Goal: Ask a question

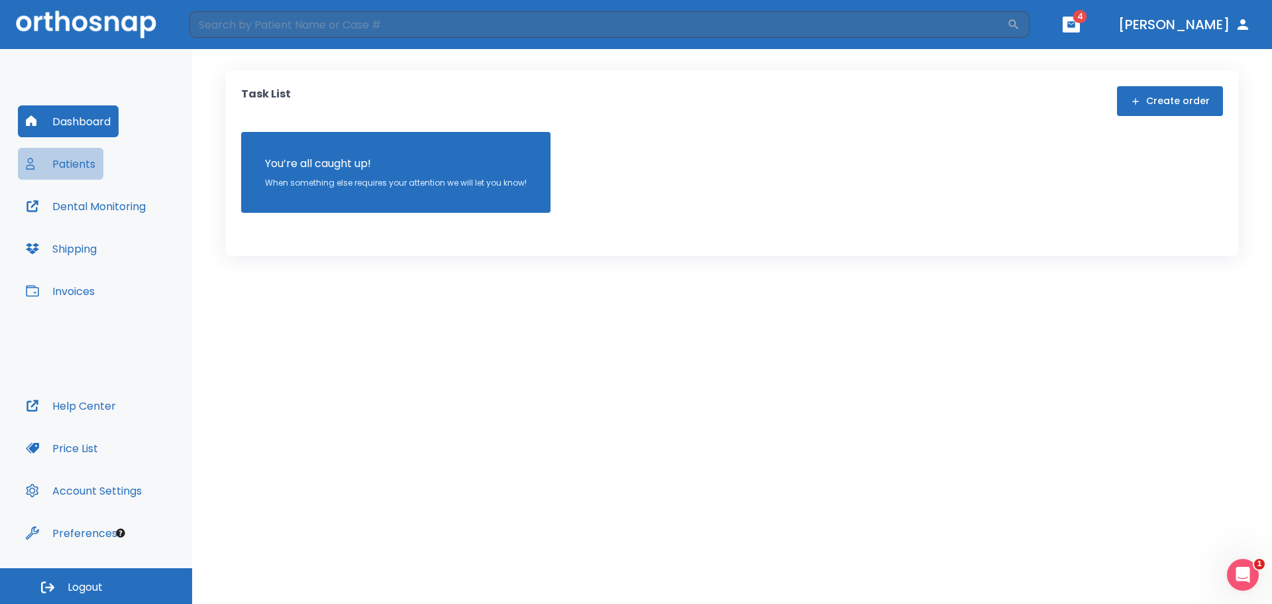
click at [73, 166] on button "Patients" at bounding box center [60, 164] width 85 height 32
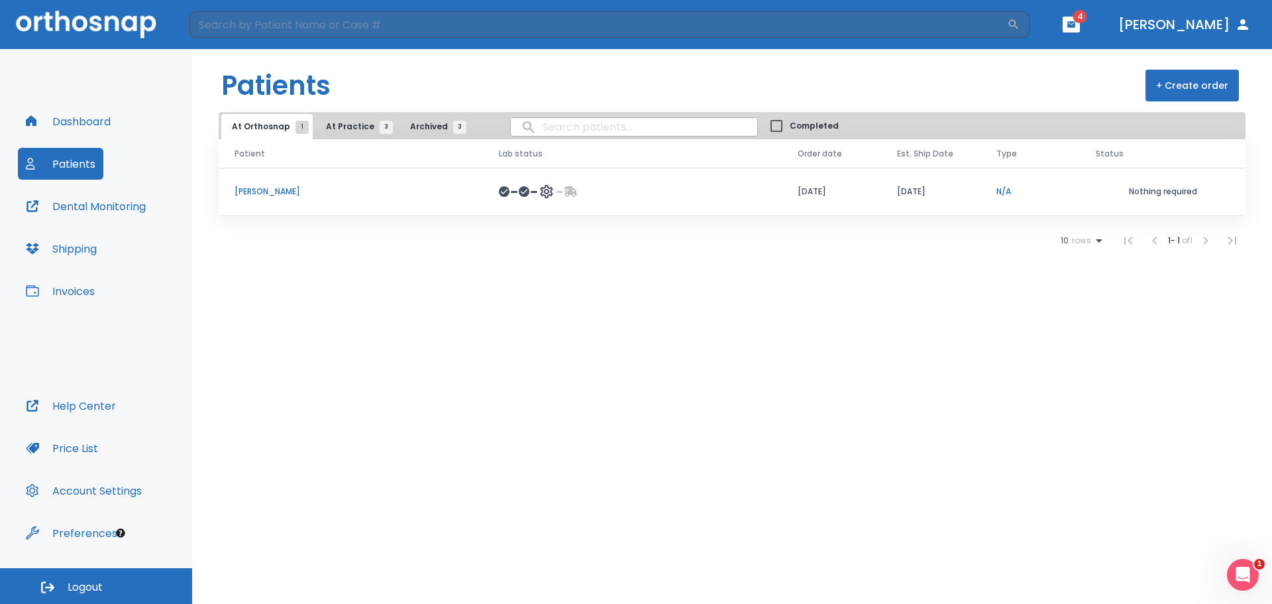
click at [406, 190] on p "[PERSON_NAME]" at bounding box center [351, 192] width 233 height 12
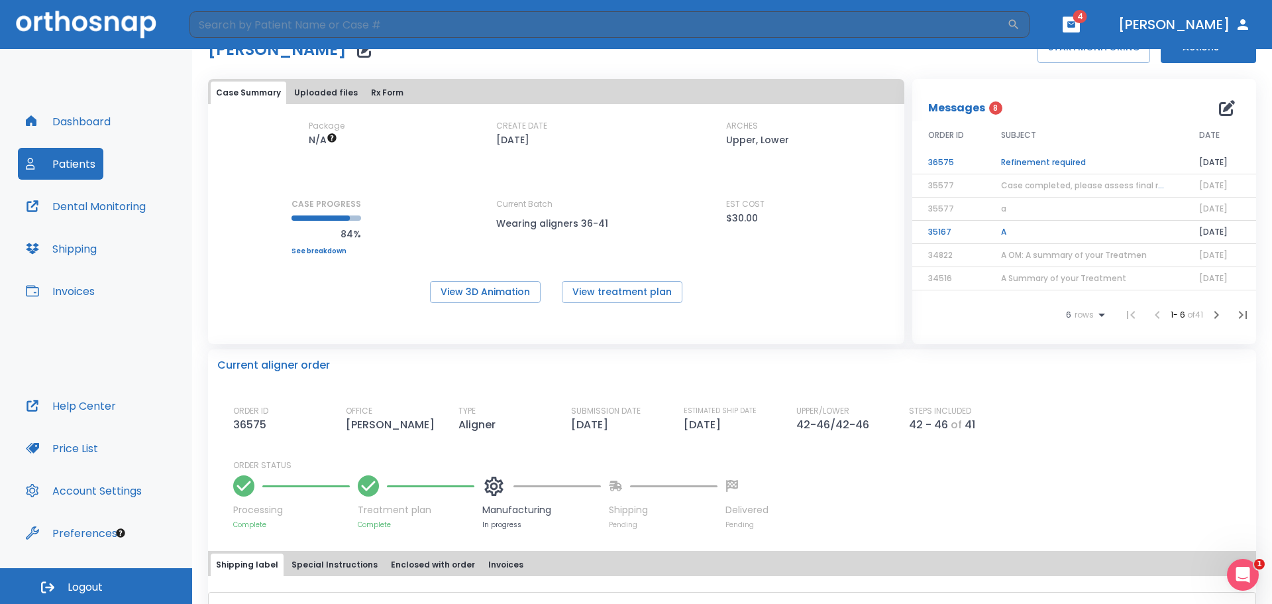
scroll to position [66, 0]
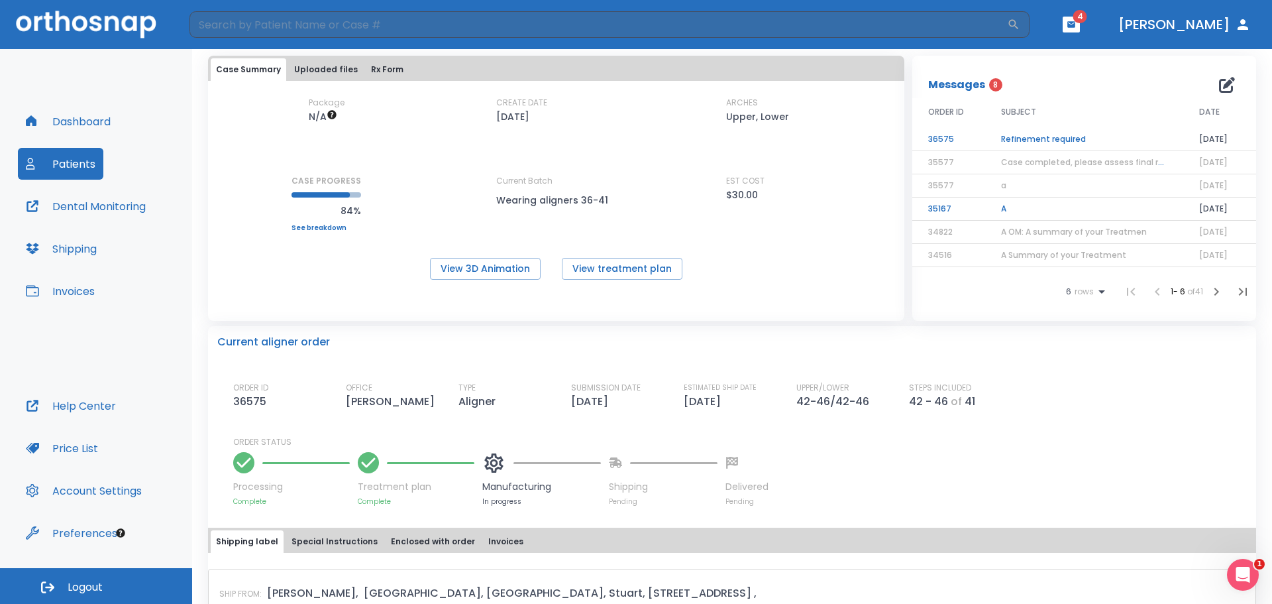
click at [997, 133] on td "Refinement required" at bounding box center [1084, 139] width 198 height 23
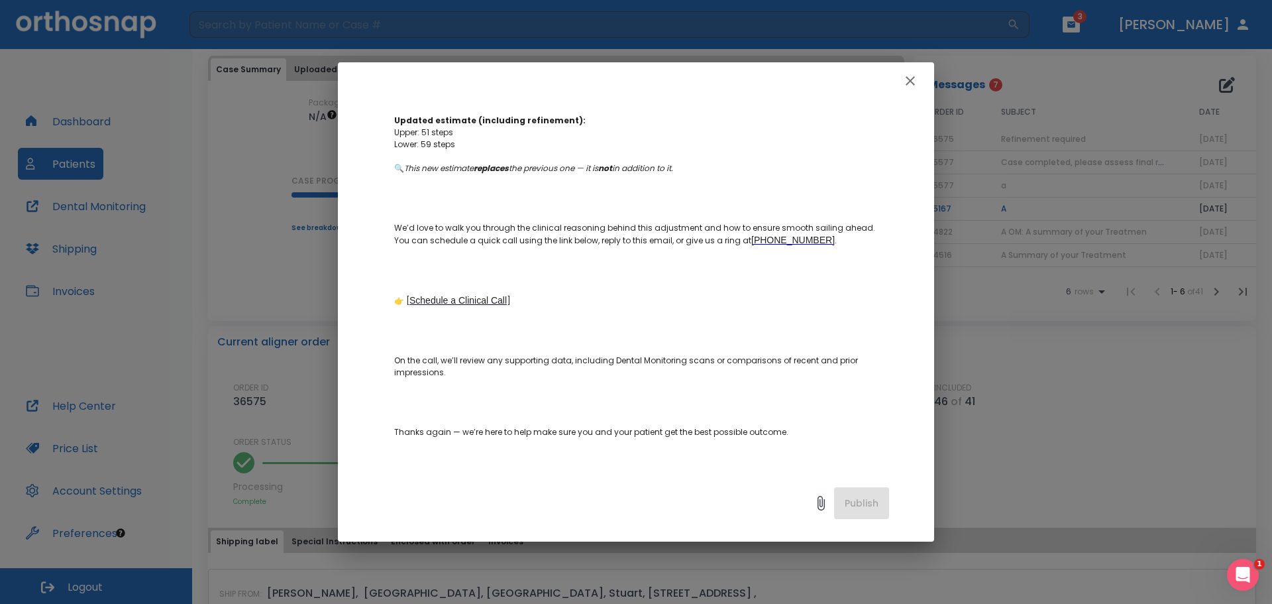
scroll to position [464, 0]
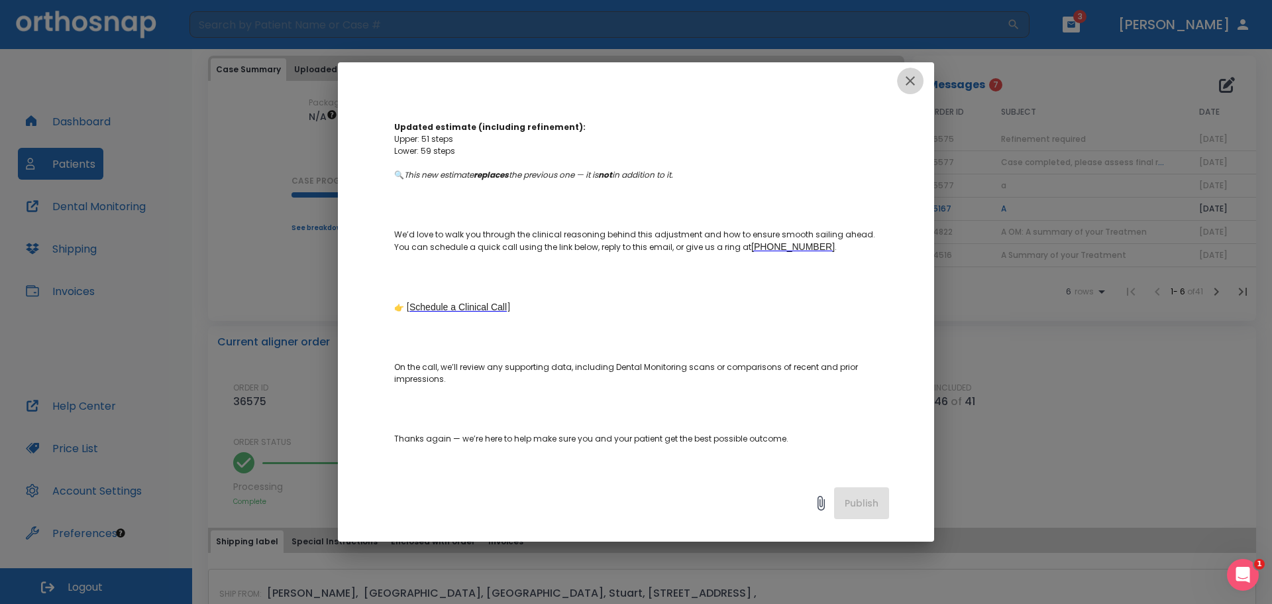
click at [913, 84] on icon "button" at bounding box center [910, 80] width 9 height 9
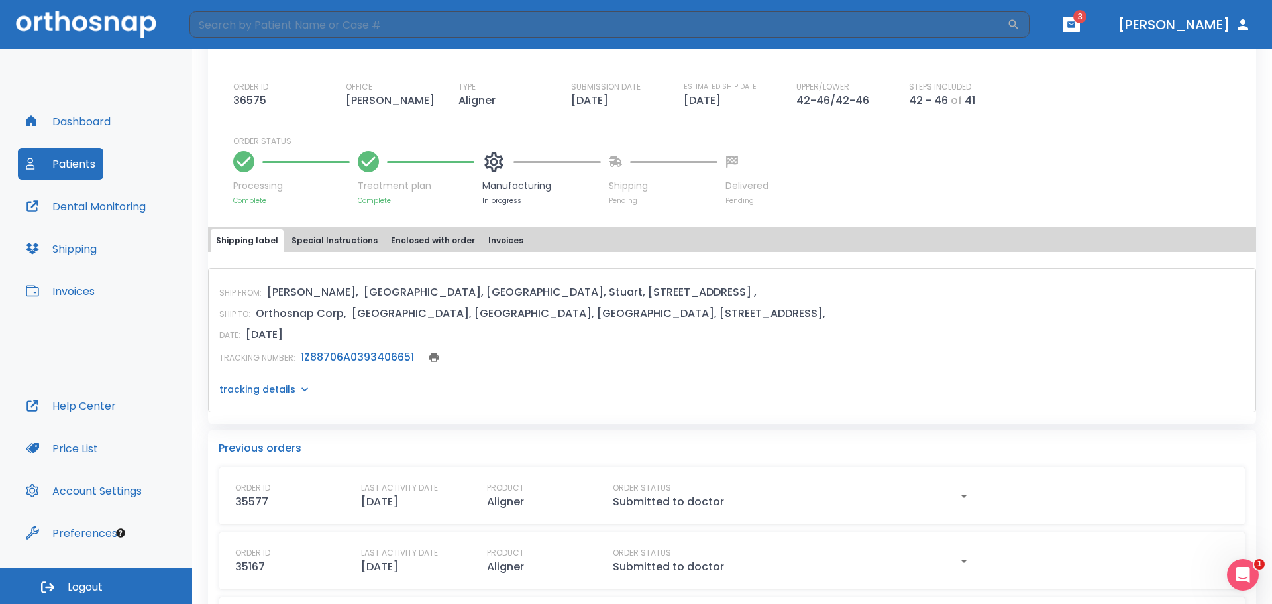
scroll to position [398, 0]
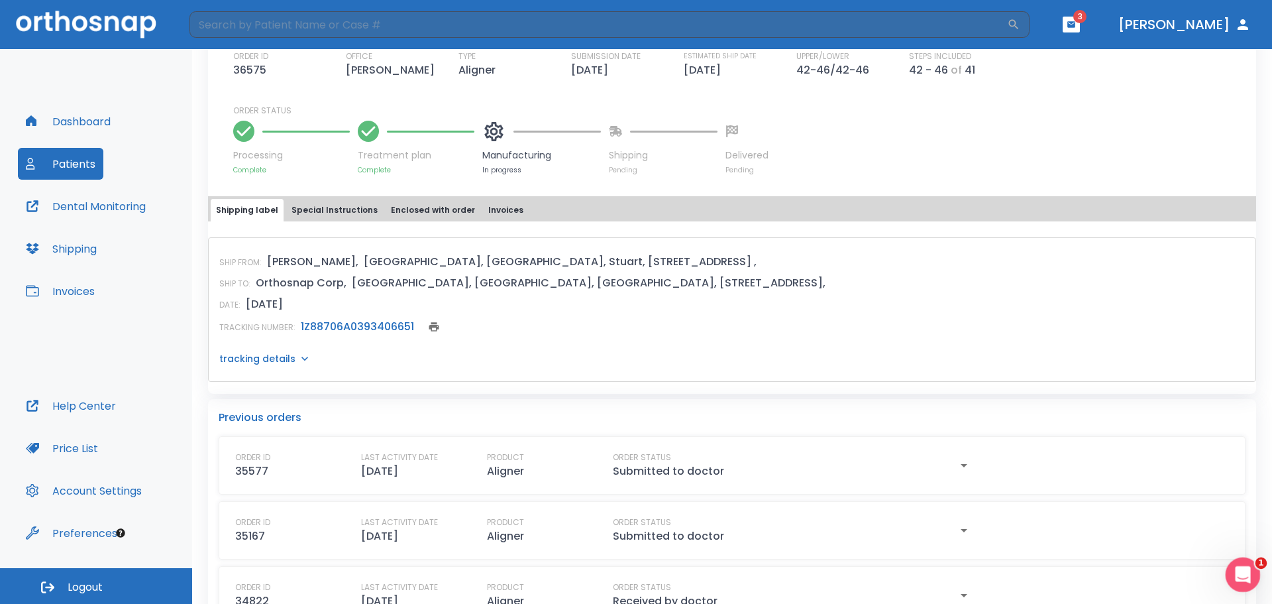
click at [1253, 573] on div "Open Intercom Messenger" at bounding box center [1241, 573] width 44 height 44
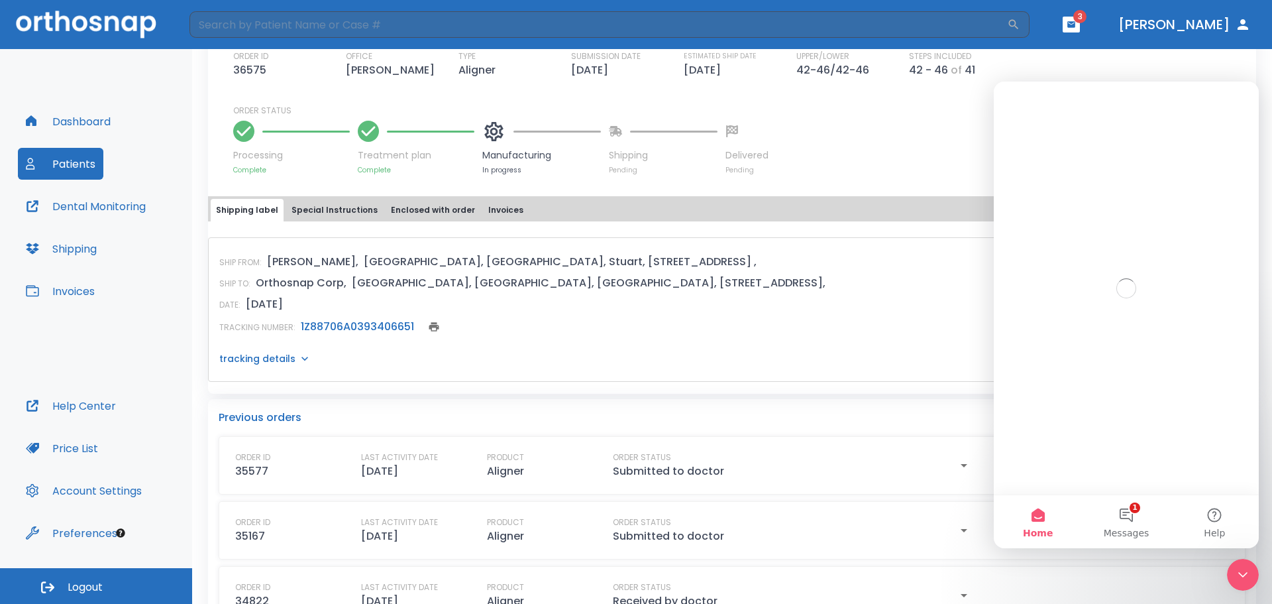
scroll to position [0, 0]
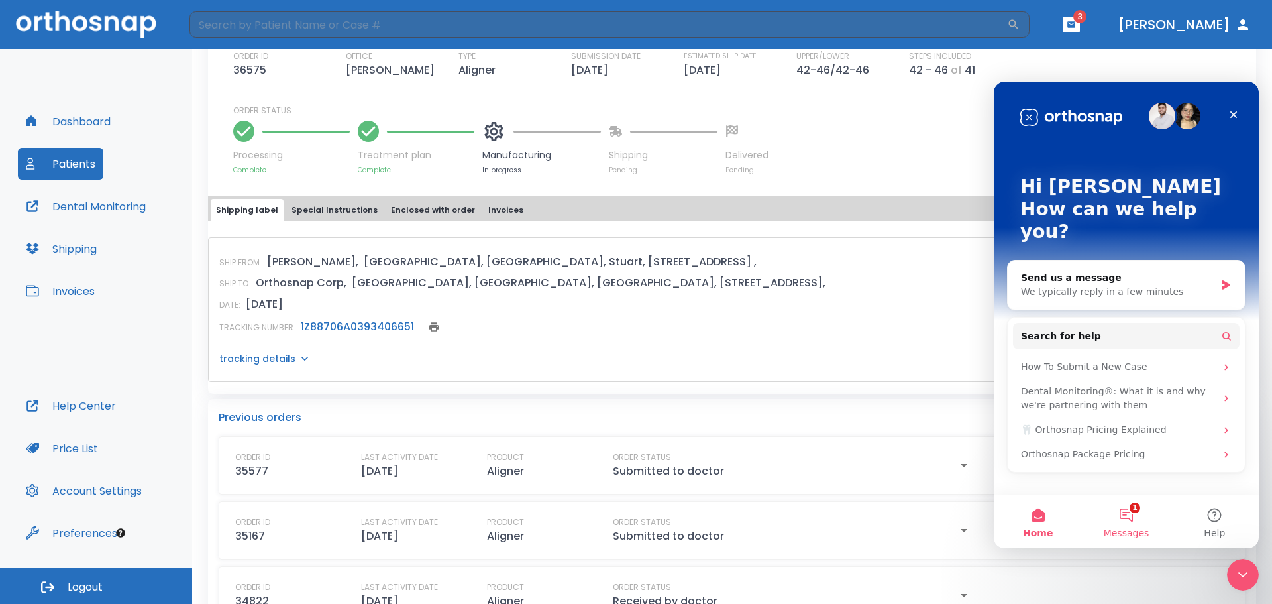
click at [1134, 517] on button "1 Messages" at bounding box center [1126, 521] width 88 height 53
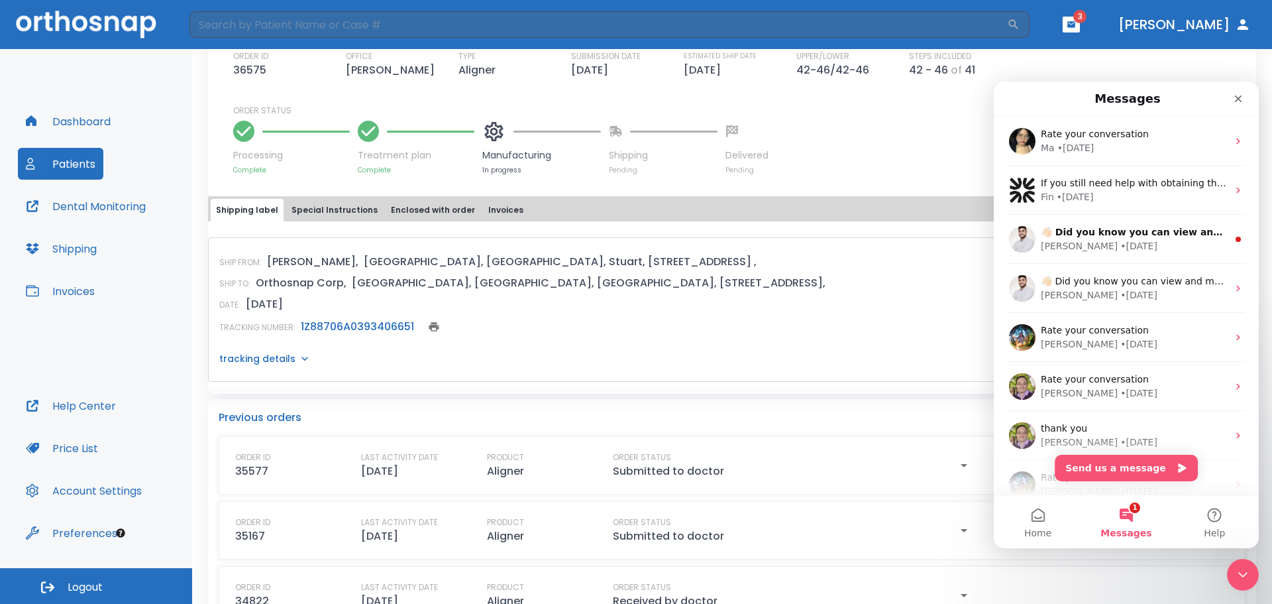
click at [807, 282] on div "SHIP TO: Orthosnap Corp, USA, NY, Westbury, 2000 Shames Drive," at bounding box center [732, 283] width 1026 height 16
click at [1125, 471] on button "Send us a message" at bounding box center [1126, 468] width 143 height 27
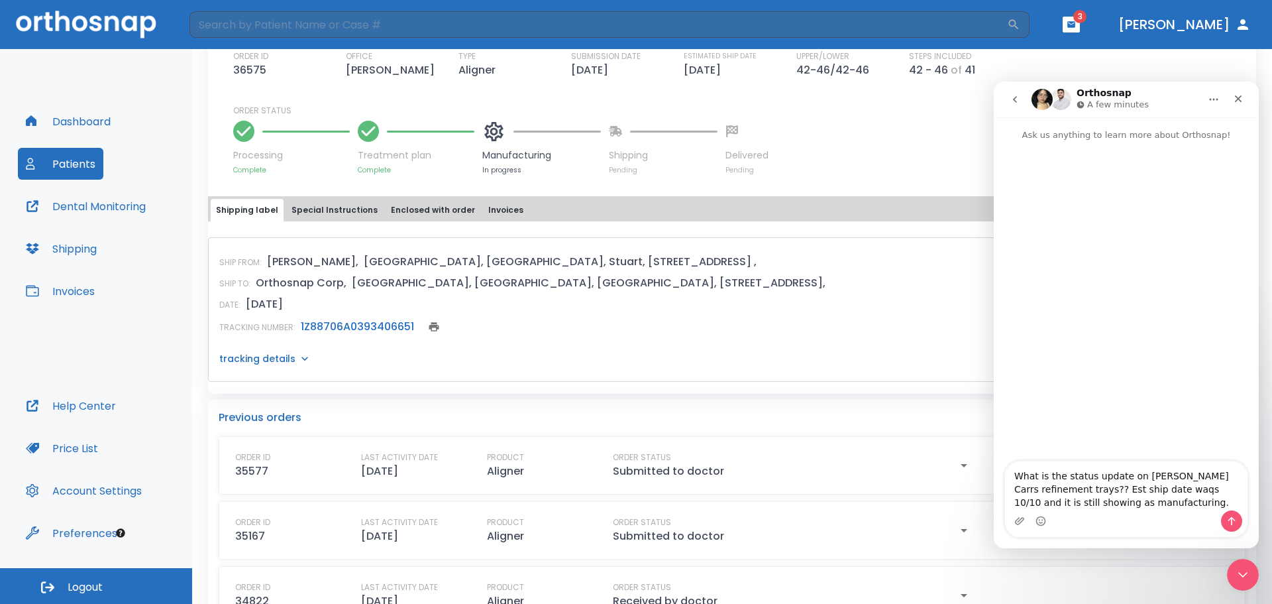
click at [1116, 489] on textarea "What is the status update on Gidget Carrs refinement trays?? Est ship date waqs…" at bounding box center [1126, 485] width 243 height 49
type textarea "What is the status update on Gidget Carrs refinement trays?? Est ship date was …"
click at [1237, 527] on button "Send a message…" at bounding box center [1231, 520] width 21 height 21
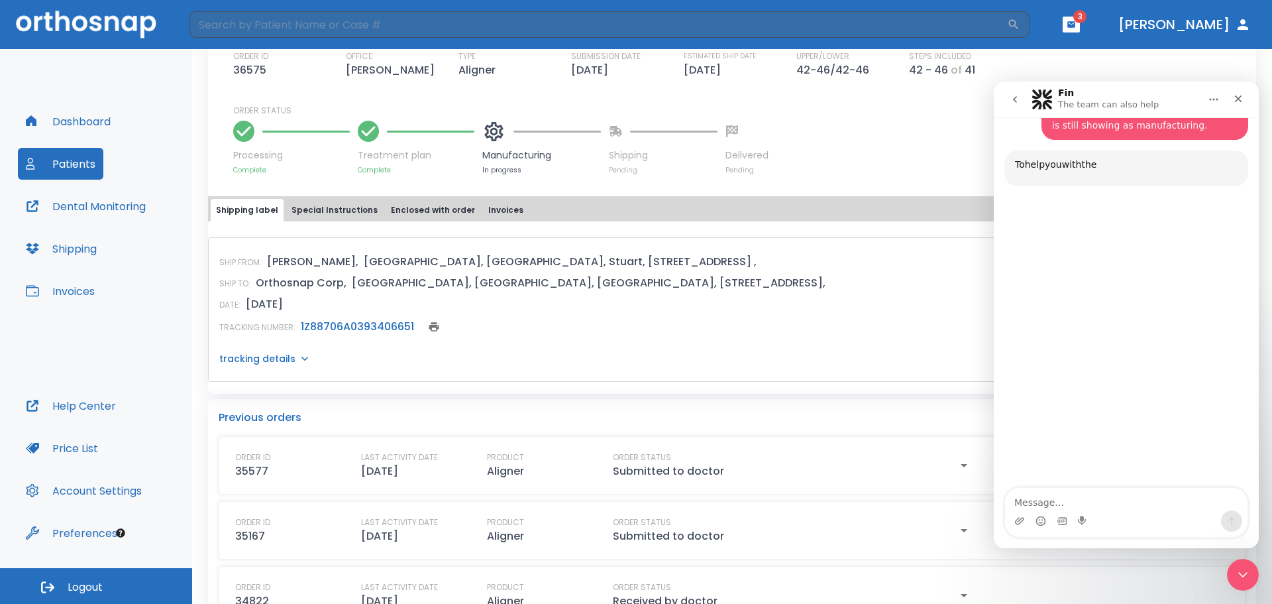
scroll to position [97, 0]
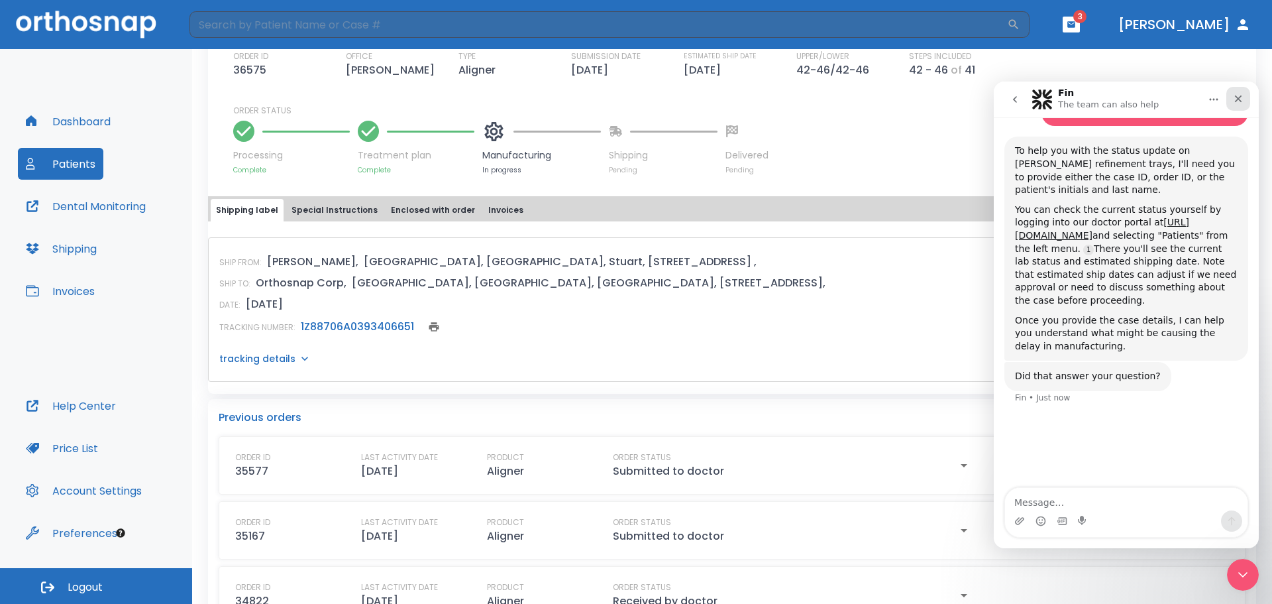
click at [1241, 99] on icon "Close" at bounding box center [1238, 98] width 11 height 11
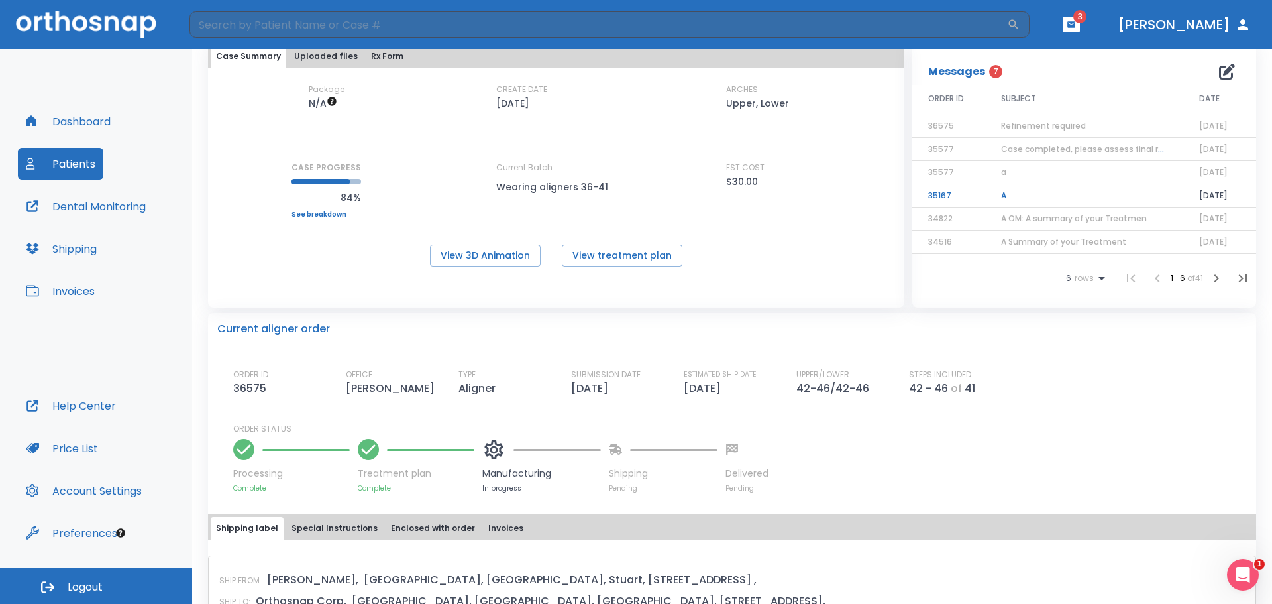
scroll to position [0, 0]
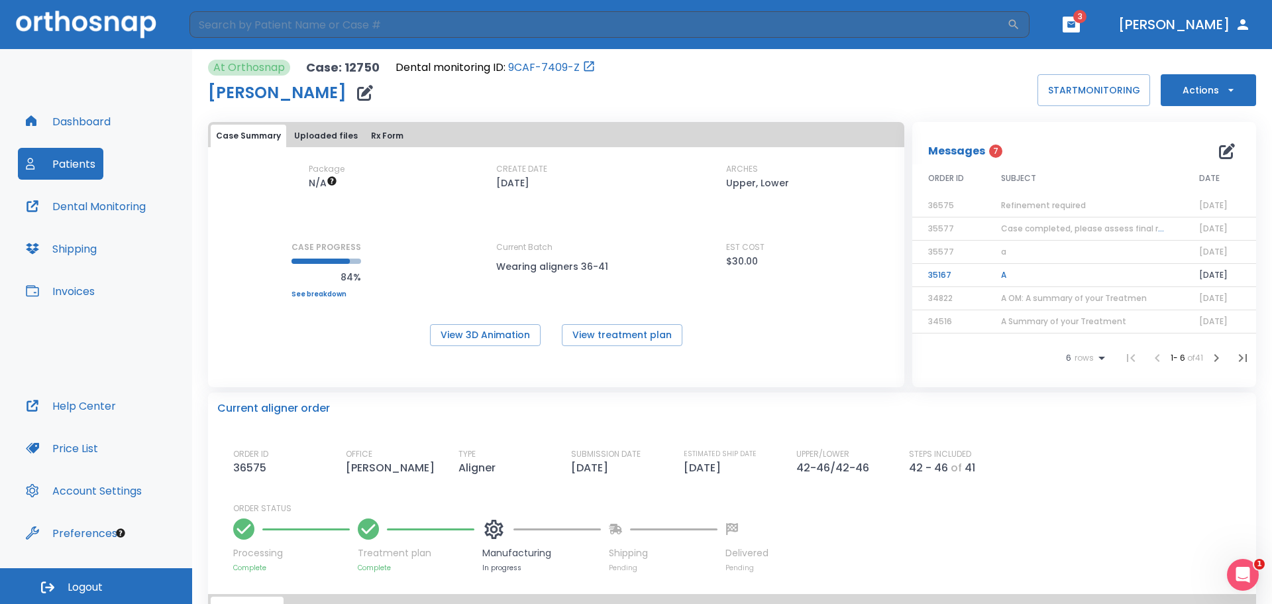
click at [1219, 157] on icon "button" at bounding box center [1227, 151] width 16 height 16
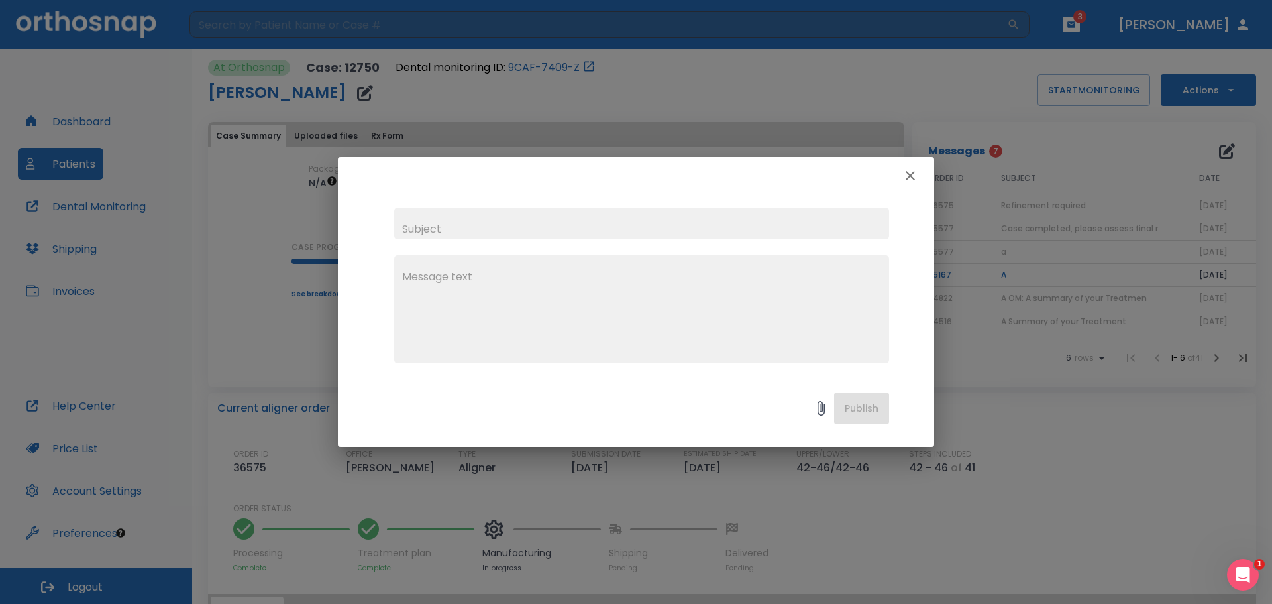
click at [429, 232] on input "text" at bounding box center [641, 223] width 495 height 32
type input "Status"
click at [431, 270] on textarea at bounding box center [641, 314] width 479 height 91
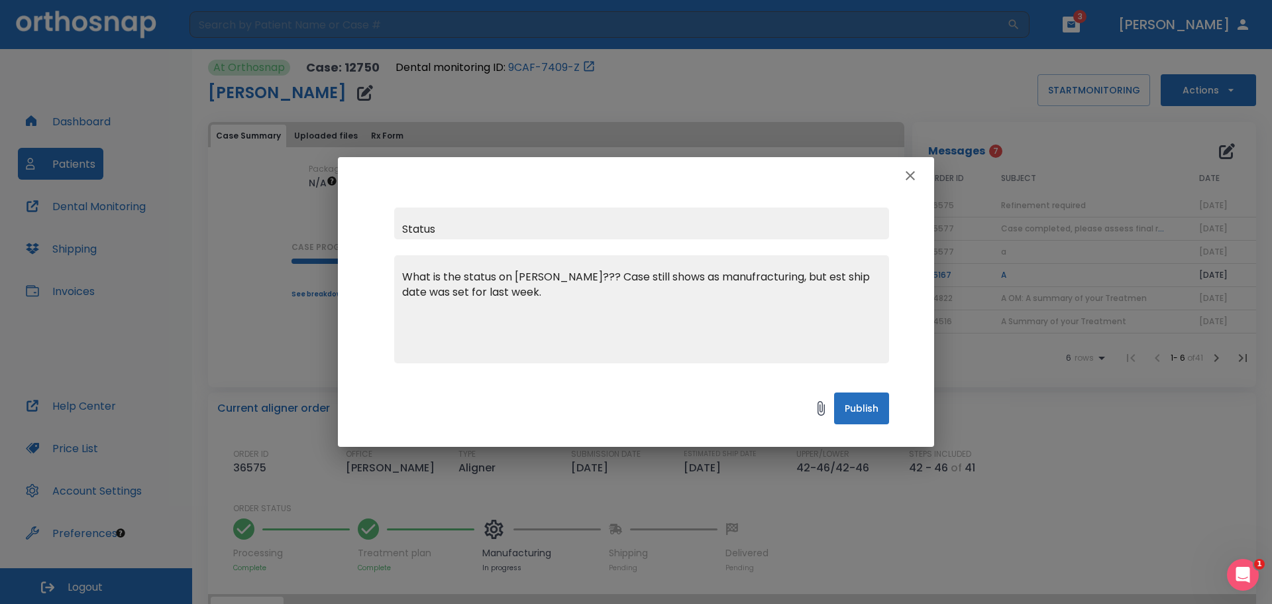
type textarea "What is the status on Gidget Carr??? Case still shows as manufracturing, but es…"
click at [848, 406] on button "Publish" at bounding box center [861, 408] width 55 height 32
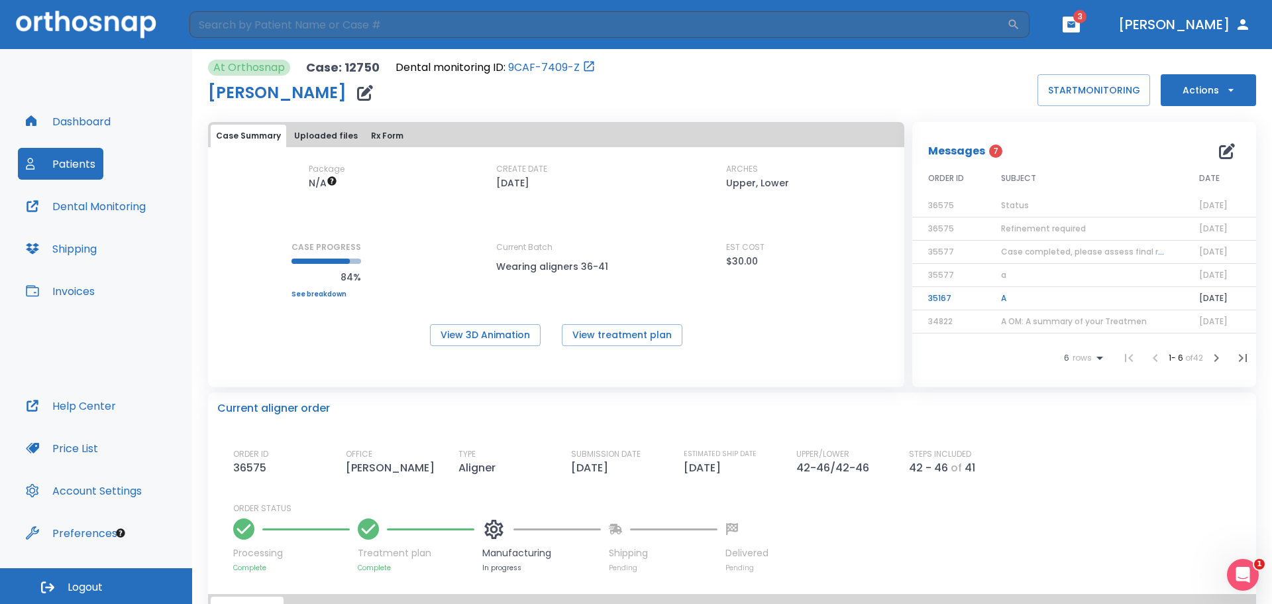
click at [1087, 16] on span "3" at bounding box center [1080, 16] width 13 height 13
click at [1080, 25] on button "button" at bounding box center [1071, 25] width 17 height 16
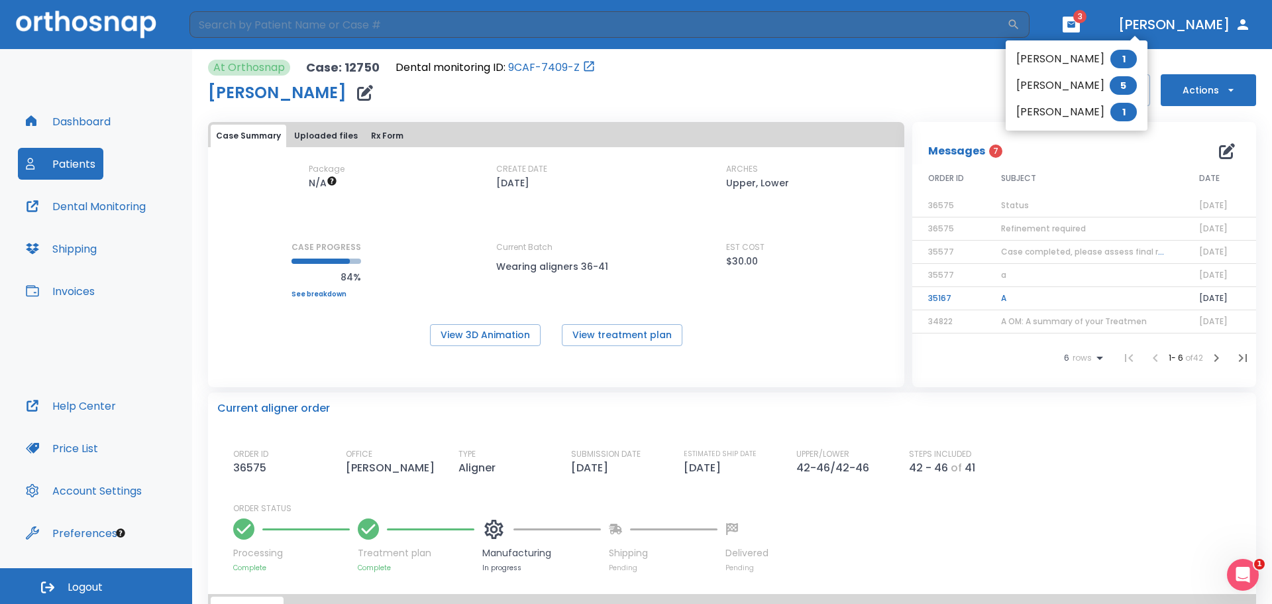
click at [1111, 62] on span "1" at bounding box center [1124, 59] width 27 height 19
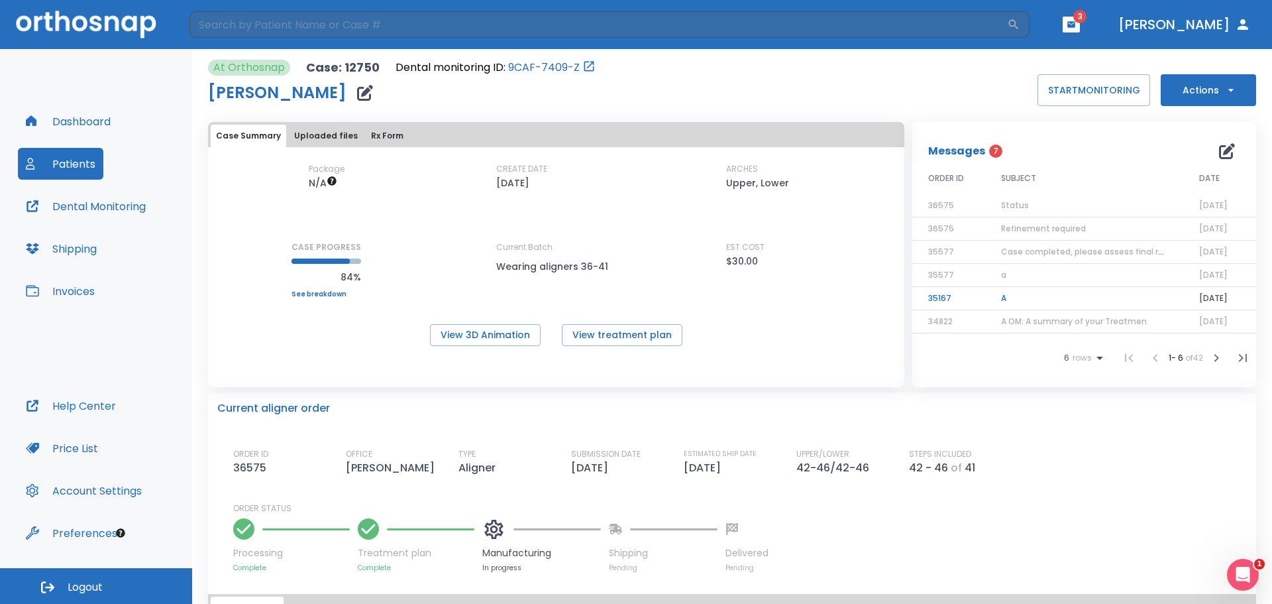
click at [1076, 21] on icon "button" at bounding box center [1071, 24] width 9 height 9
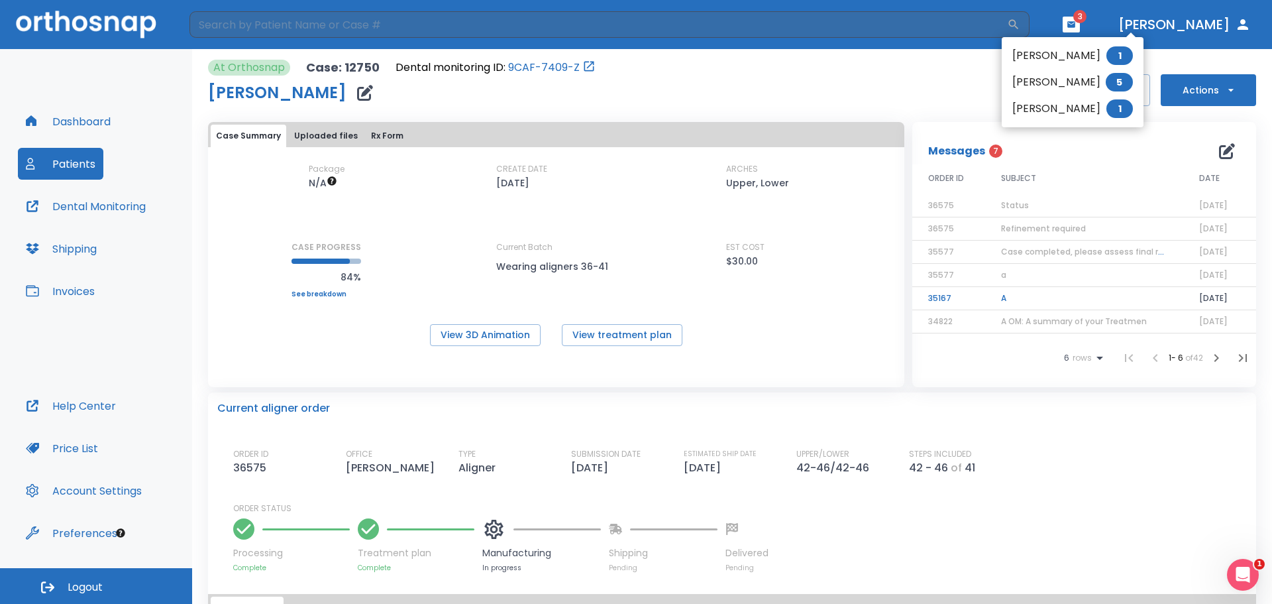
click at [1106, 84] on span "5" at bounding box center [1119, 82] width 27 height 19
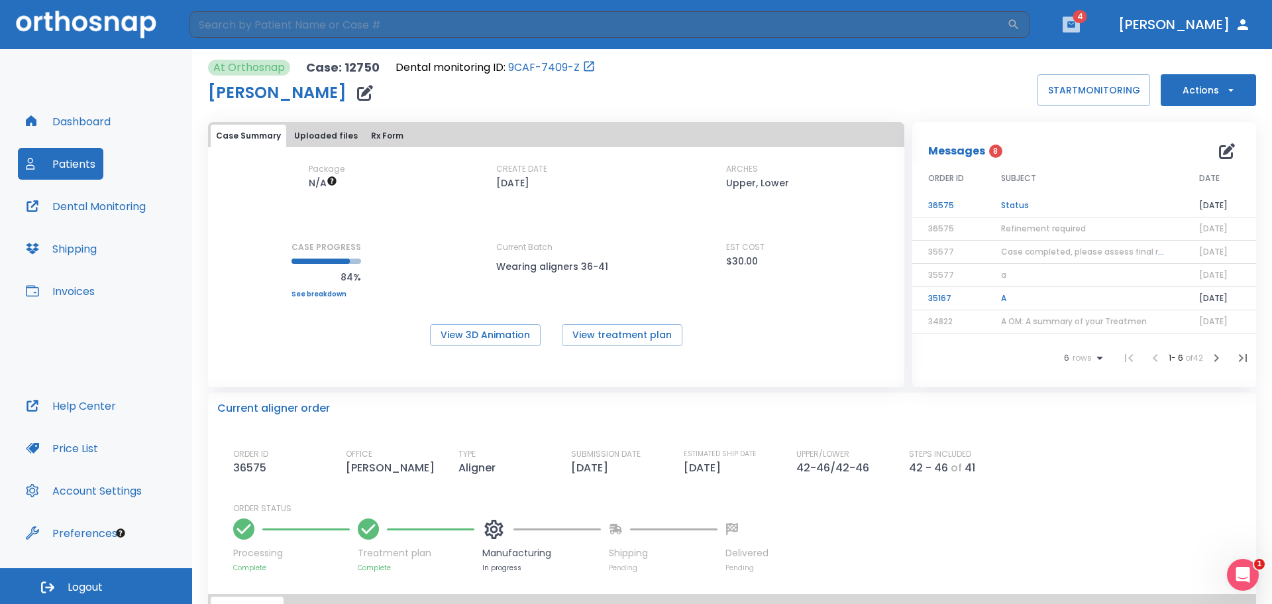
click at [1076, 23] on icon "button" at bounding box center [1071, 24] width 9 height 9
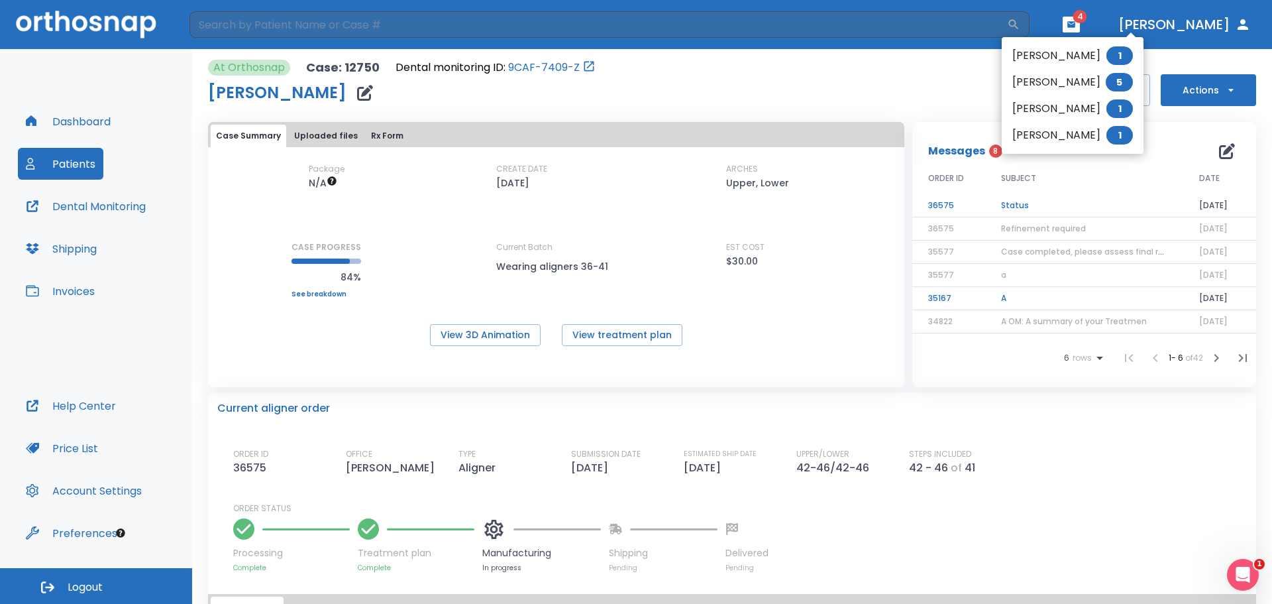
click at [1107, 56] on li "[PERSON_NAME] 1" at bounding box center [1073, 55] width 142 height 27
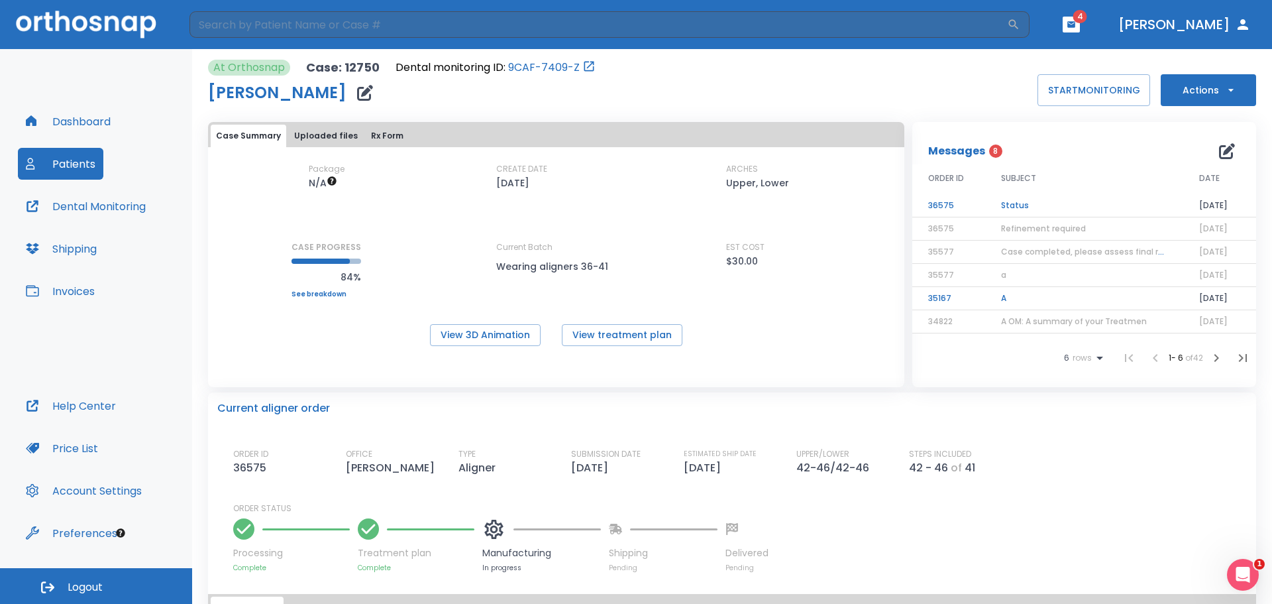
click at [81, 123] on button "Dashboard" at bounding box center [68, 121] width 101 height 32
